Goal: Task Accomplishment & Management: Manage account settings

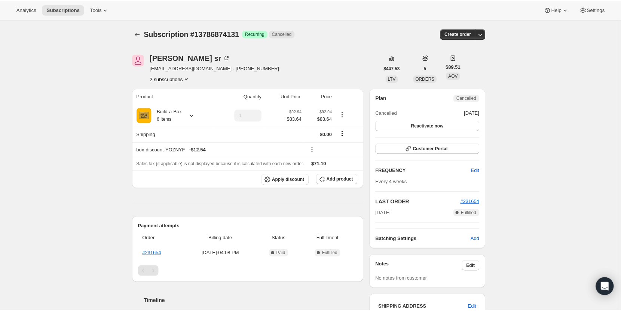
scroll to position [112, 0]
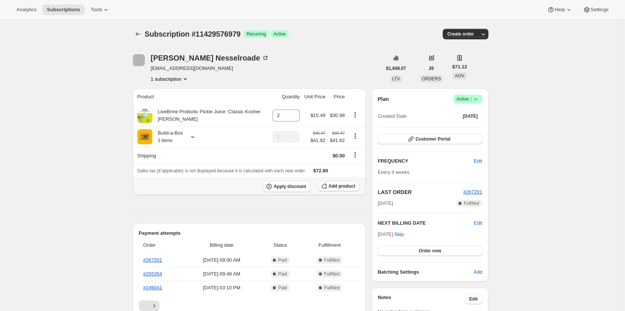
click at [353, 191] on button "Add product" at bounding box center [339, 186] width 42 height 10
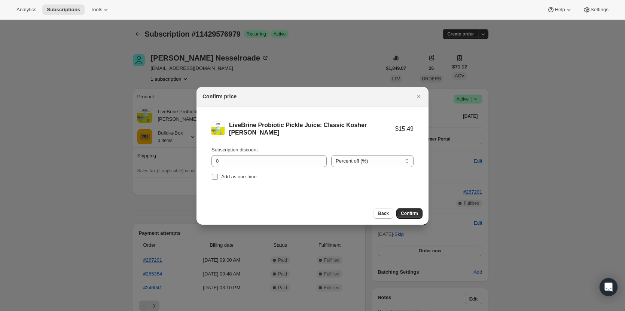
click at [217, 176] on input "Add as one-time" at bounding box center [215, 177] width 6 height 6
checkbox input "true"
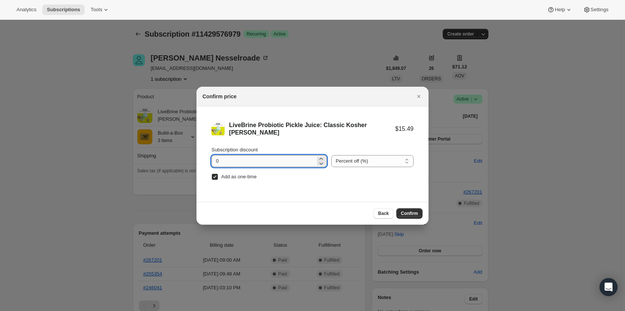
click at [227, 163] on input "0" at bounding box center [264, 161] width 104 height 12
type input "100"
click at [406, 215] on span "Confirm" at bounding box center [409, 214] width 17 height 6
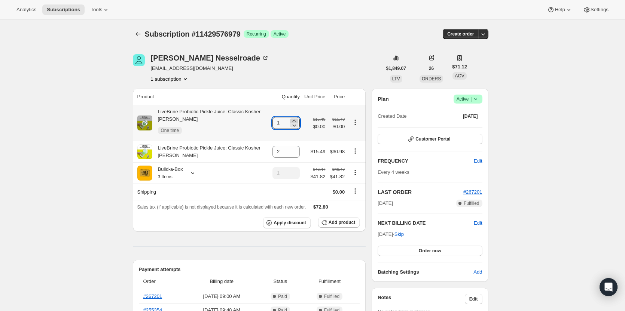
click at [295, 117] on icon at bounding box center [294, 120] width 7 height 7
type input "2"
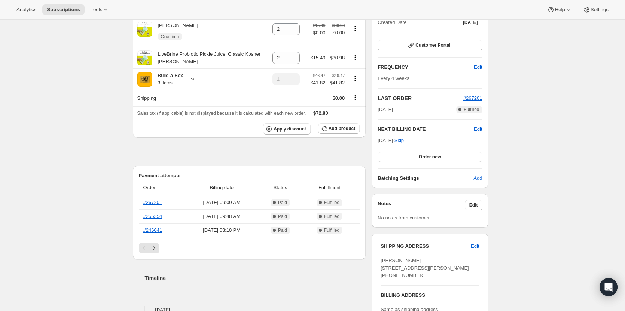
scroll to position [75, 0]
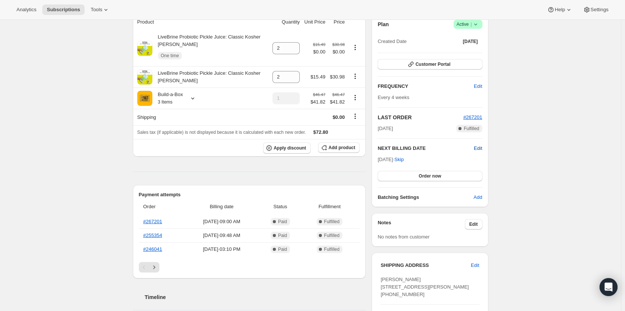
click at [481, 145] on span "Edit" at bounding box center [478, 148] width 8 height 7
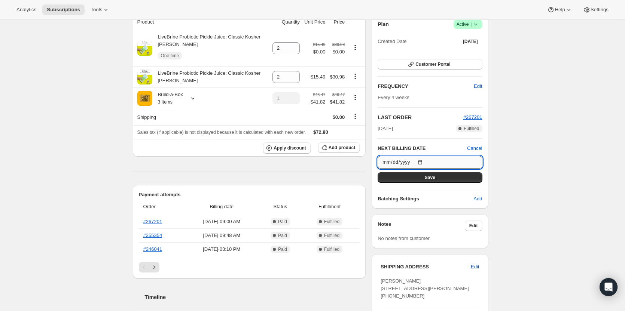
click at [421, 163] on input "2025-10-23" at bounding box center [430, 162] width 104 height 13
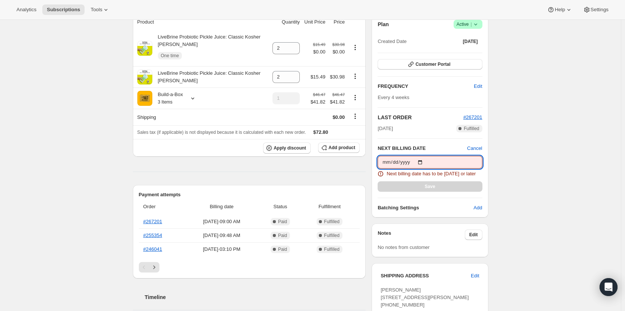
type input "2025-10-09"
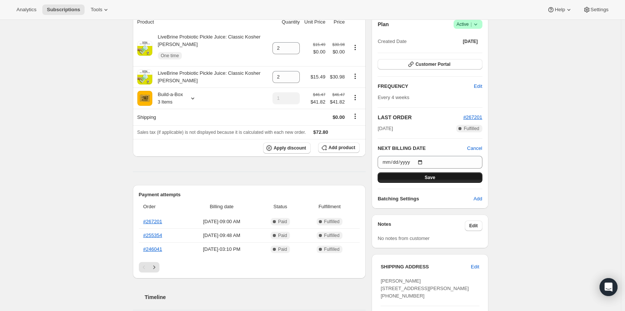
click at [416, 174] on button "Save" at bounding box center [430, 178] width 104 height 10
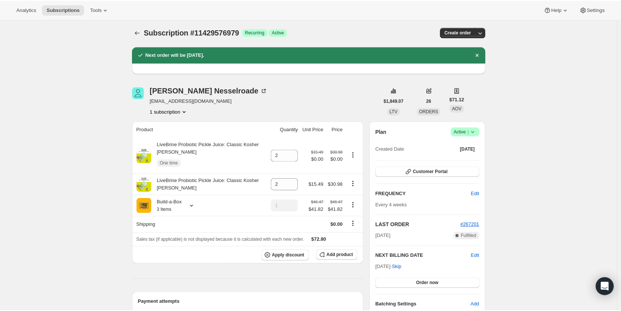
scroll to position [0, 0]
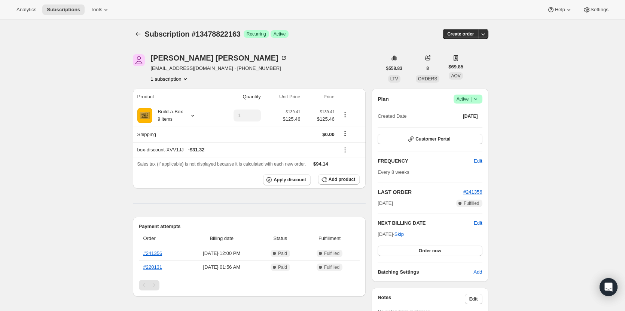
click at [476, 98] on icon at bounding box center [475, 98] width 7 height 7
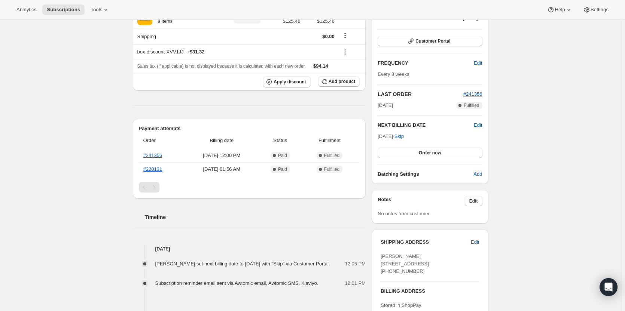
scroll to position [37, 0]
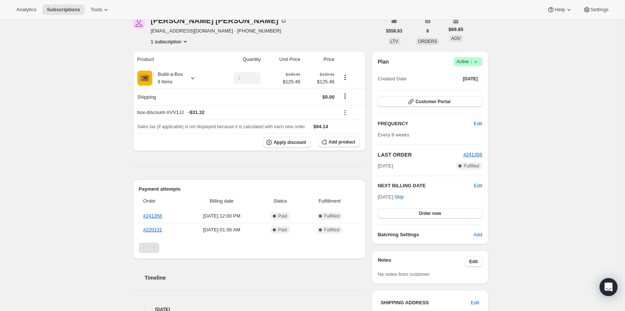
click at [472, 63] on span "|" at bounding box center [471, 62] width 1 height 6
click at [474, 92] on span "Cancel subscription" at bounding box center [470, 89] width 42 height 6
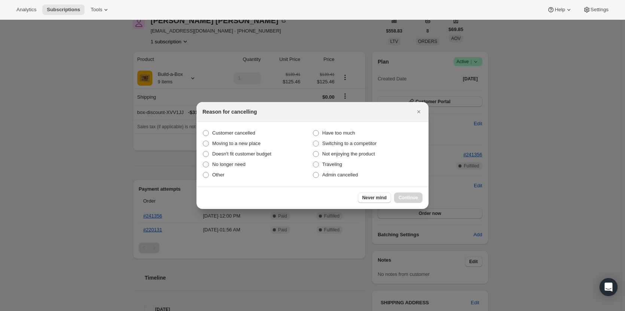
scroll to position [0, 0]
click at [215, 129] on label "Customer cancelled" at bounding box center [258, 133] width 110 height 10
click at [203, 130] on input "Customer cancelled" at bounding box center [203, 130] width 0 height 0
radio input "true"
click at [412, 197] on span "Continue" at bounding box center [408, 198] width 19 height 6
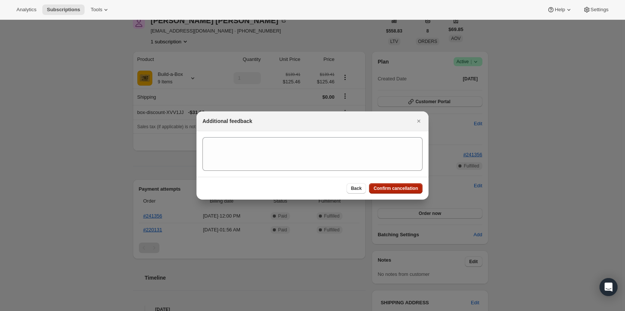
click at [412, 193] on button "Confirm cancellation" at bounding box center [396, 188] width 54 height 10
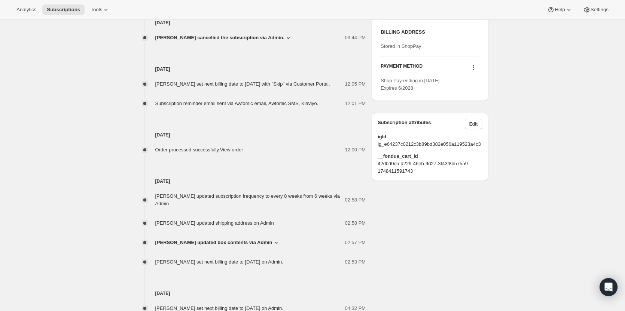
scroll to position [405, 0]
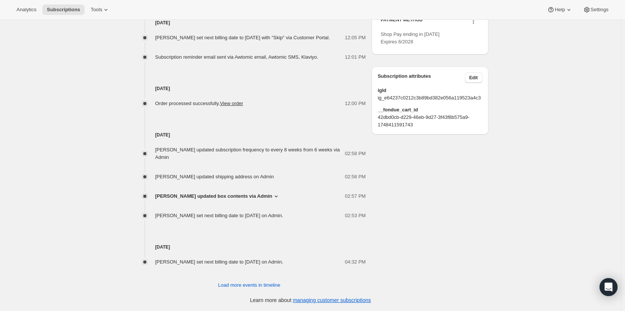
click at [258, 200] on span "Emily Hulet updated box contents via Admin" at bounding box center [213, 196] width 117 height 7
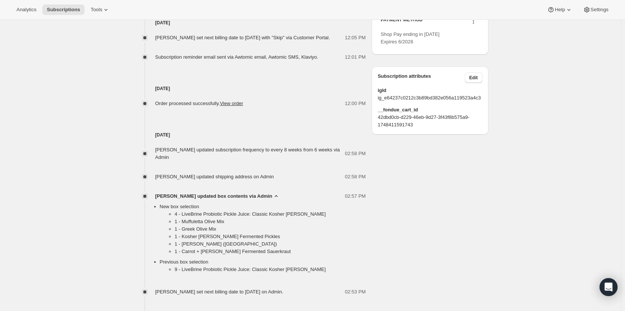
click at [258, 200] on span "Emily Hulet updated box contents via Admin" at bounding box center [213, 196] width 117 height 7
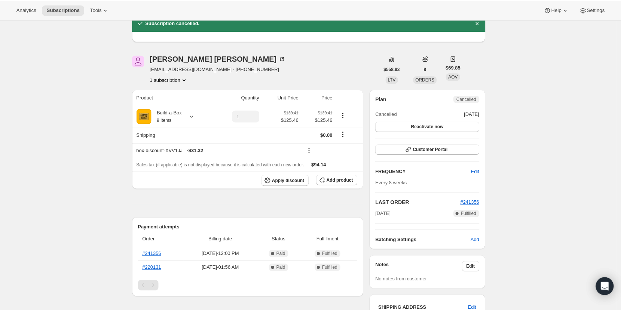
scroll to position [31, 0]
